Goal: Book appointment/travel/reservation

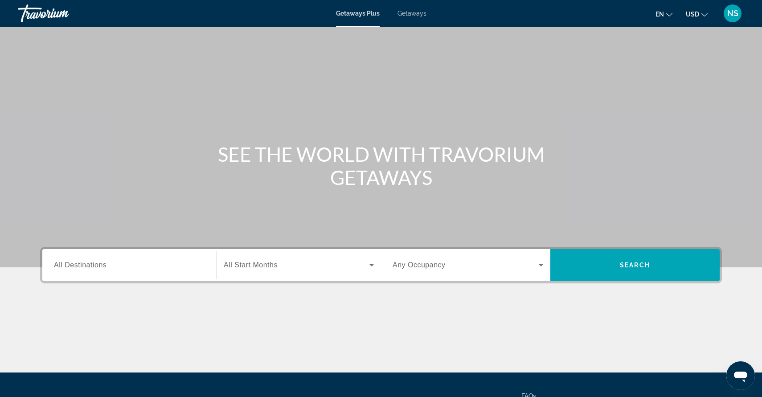
click at [144, 269] on input "Destination All Destinations" at bounding box center [129, 265] width 151 height 11
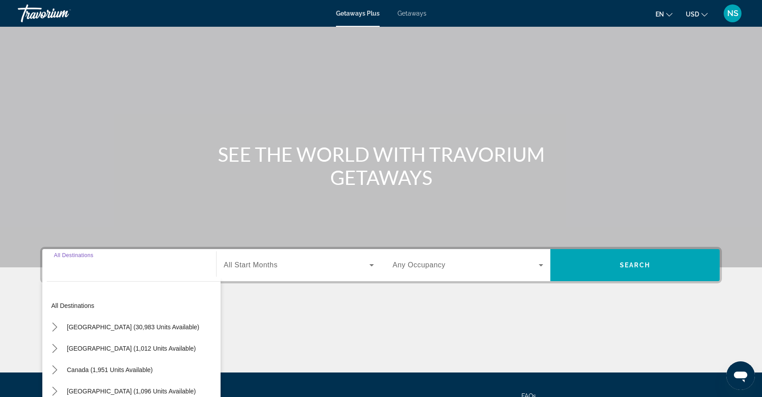
scroll to position [85, 0]
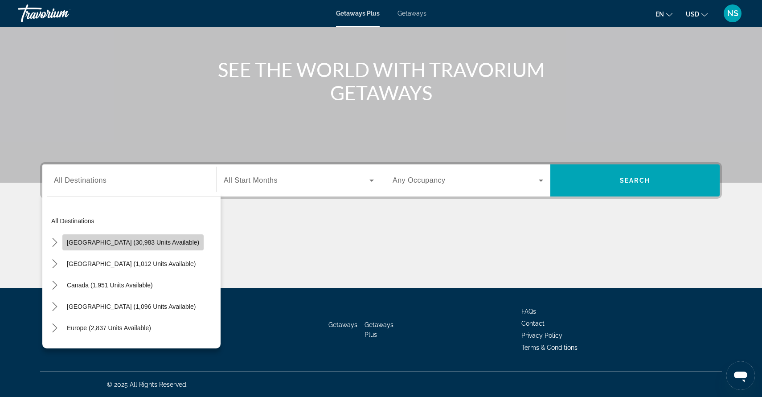
click at [148, 247] on span "Select destination: United States (30,983 units available)" at bounding box center [132, 242] width 141 height 21
type input "**********"
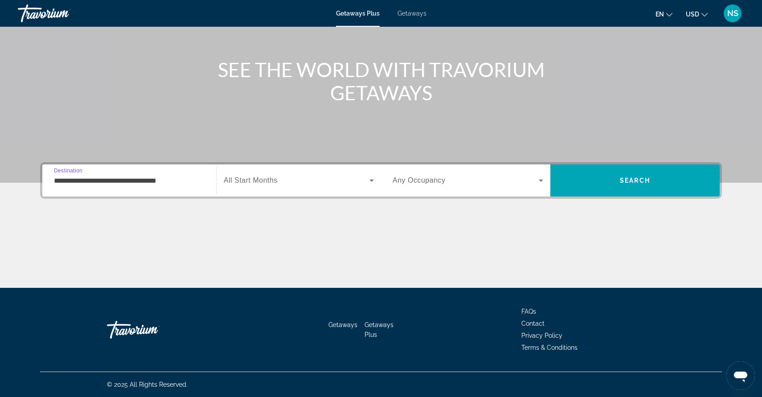
click at [503, 171] on div "Search widget" at bounding box center [468, 180] width 151 height 25
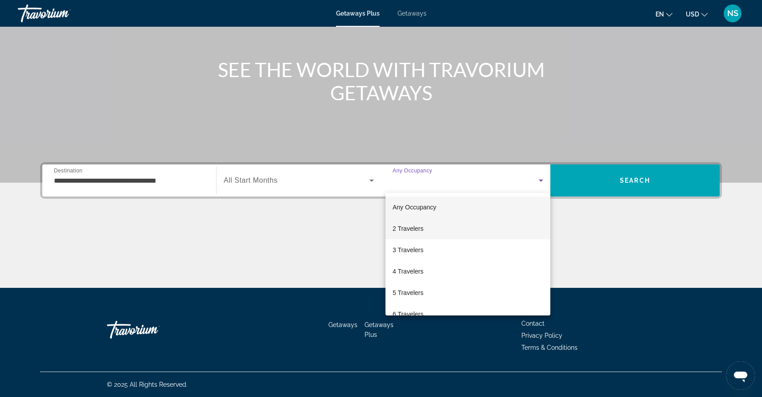
click at [430, 229] on mat-option "2 Travelers" at bounding box center [468, 228] width 165 height 21
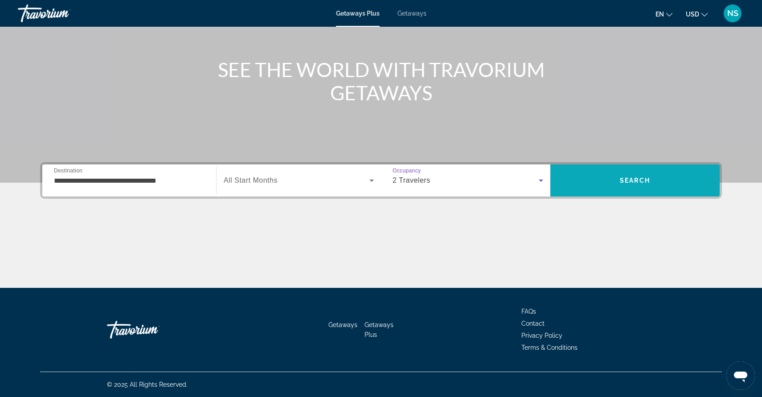
click at [642, 173] on span "Search" at bounding box center [635, 180] width 169 height 21
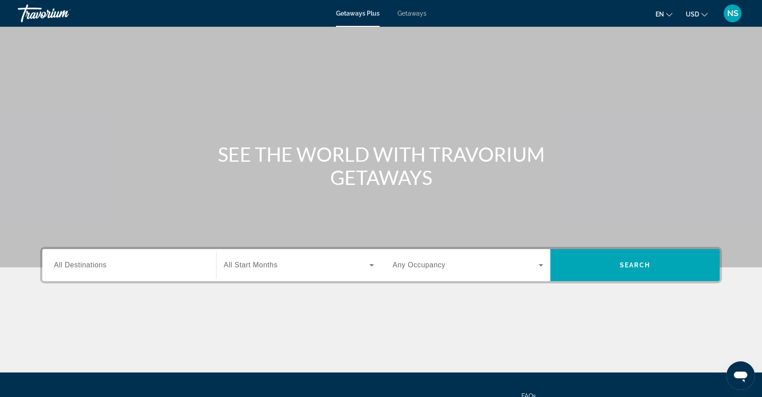
click at [149, 272] on div "Search widget" at bounding box center [129, 265] width 151 height 25
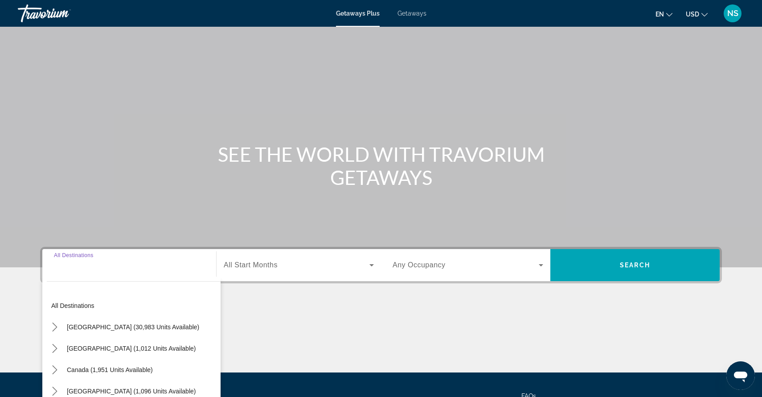
scroll to position [85, 0]
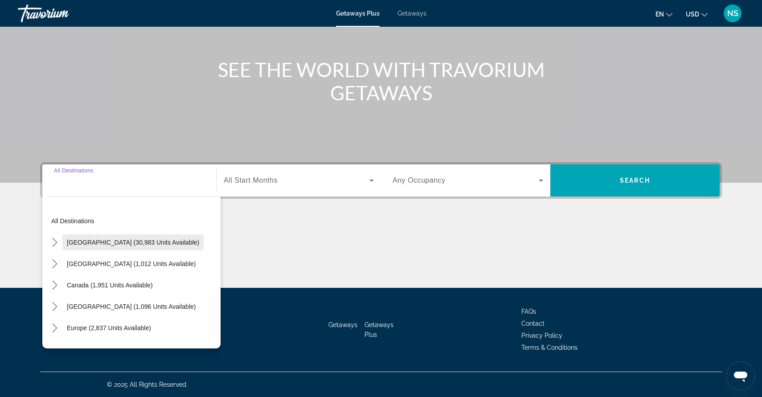
click at [144, 247] on span "Select destination: United States (30,983 units available)" at bounding box center [132, 242] width 141 height 21
type input "**********"
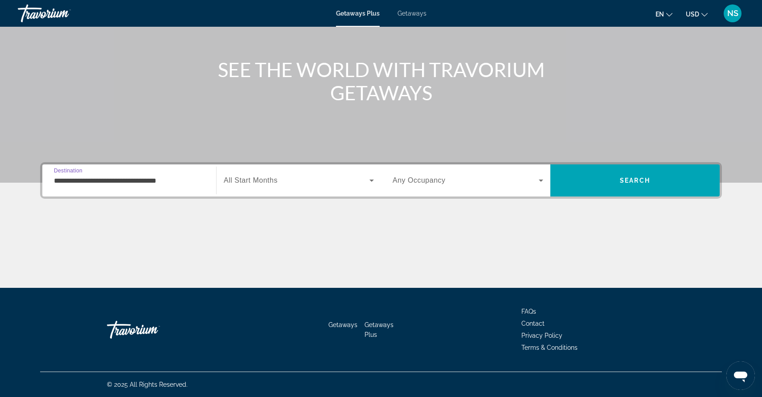
click at [458, 181] on span "Search widget" at bounding box center [466, 180] width 146 height 11
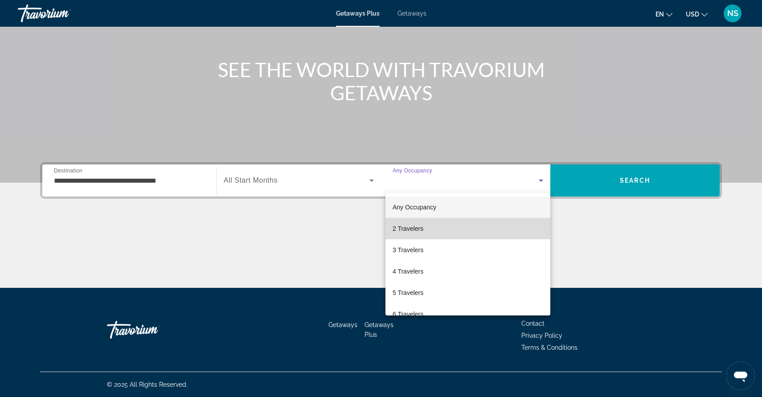
click at [435, 226] on mat-option "2 Travelers" at bounding box center [468, 228] width 165 height 21
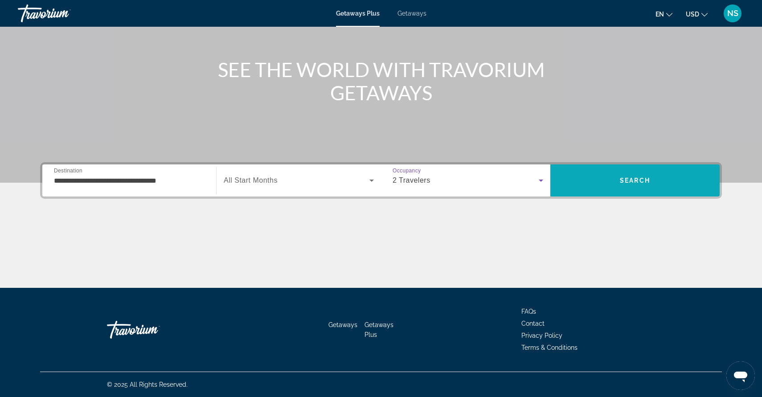
click at [641, 186] on span "Search" at bounding box center [635, 180] width 169 height 21
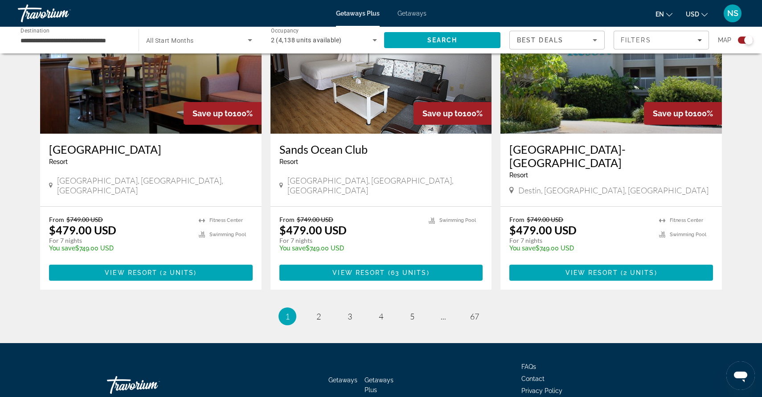
scroll to position [1335, 0]
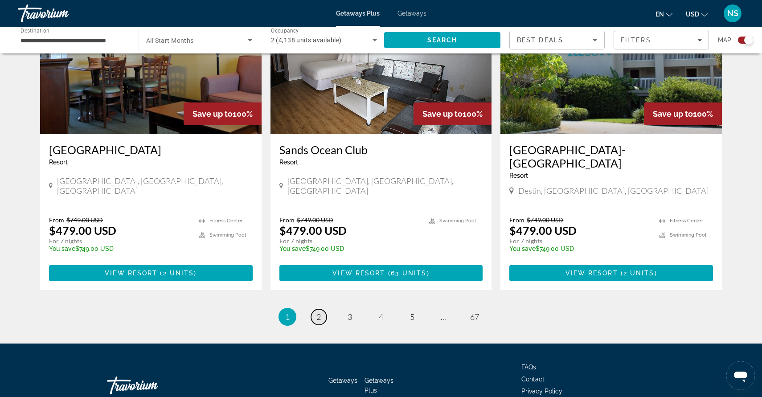
click at [318, 312] on span "2" at bounding box center [319, 317] width 4 height 10
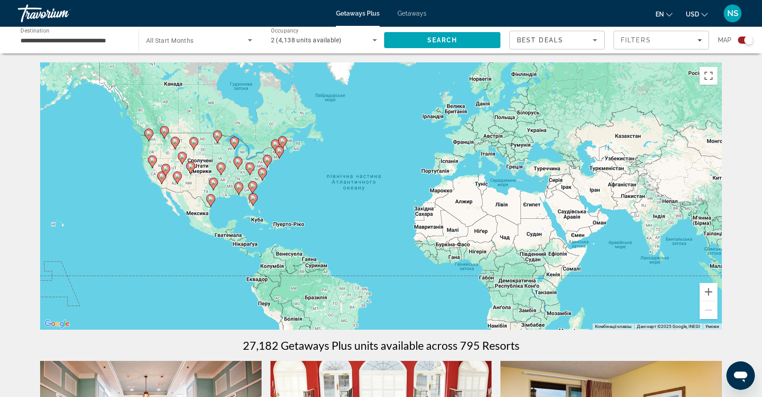
click at [215, 45] on span "Search widget" at bounding box center [197, 40] width 102 height 11
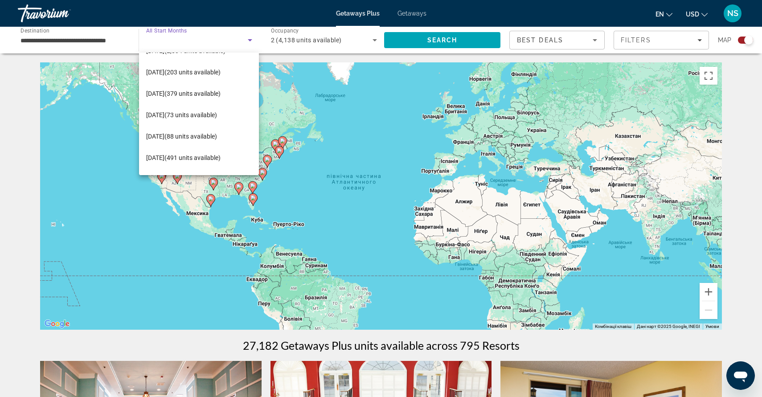
scroll to position [146, 0]
